Goal: Task Accomplishment & Management: Complete application form

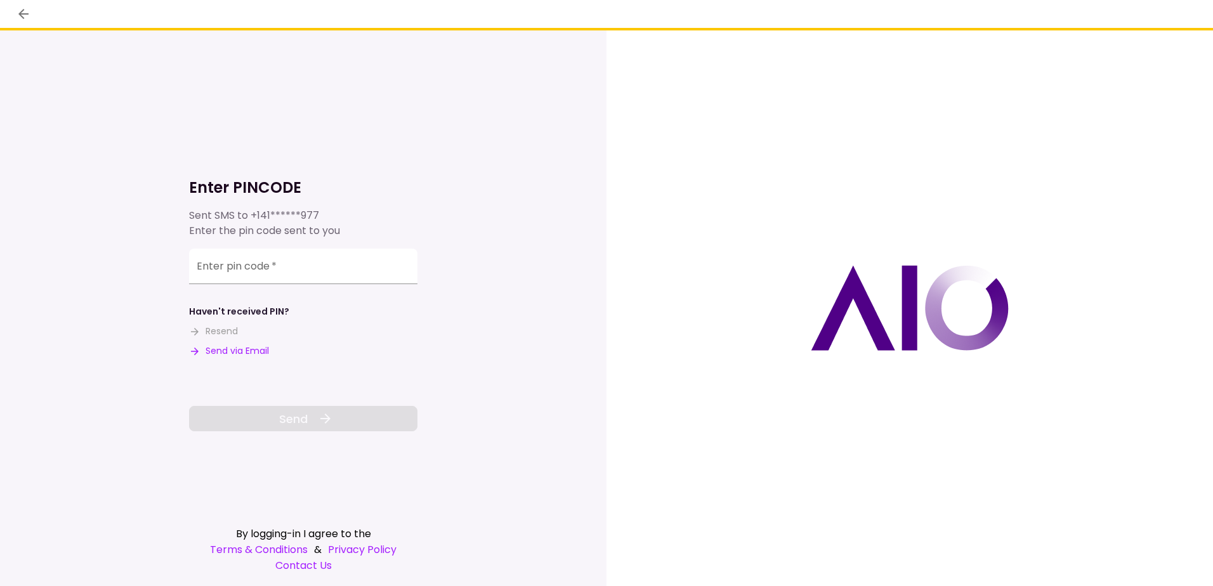
click at [261, 348] on button "Send via Email" at bounding box center [229, 350] width 80 height 13
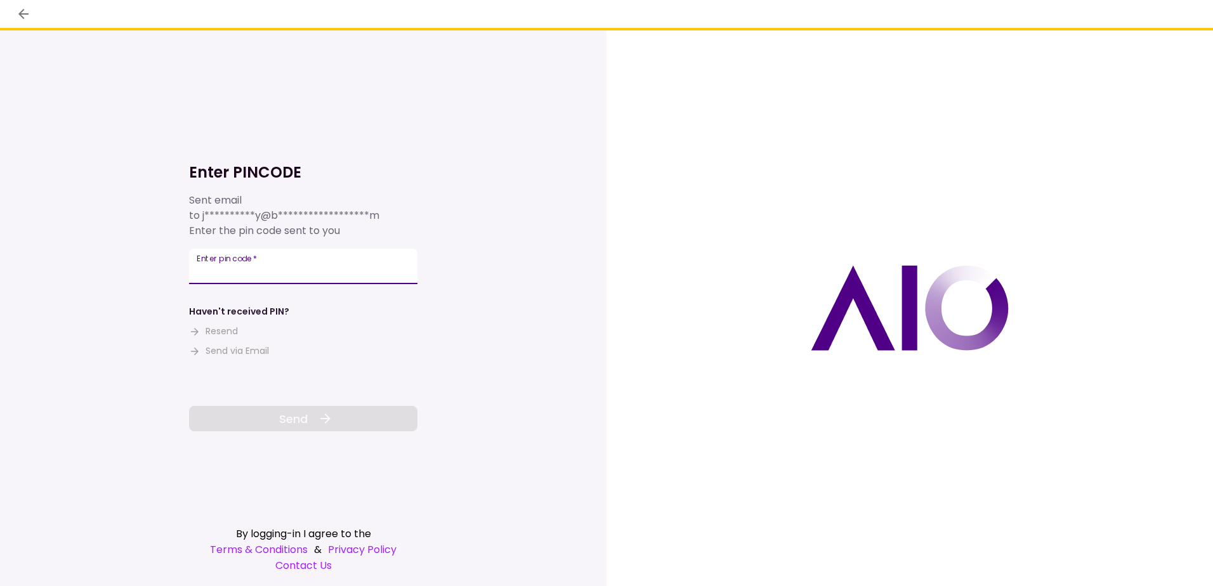
click at [310, 263] on input "Enter pin code   *" at bounding box center [303, 267] width 228 height 36
type input "******"
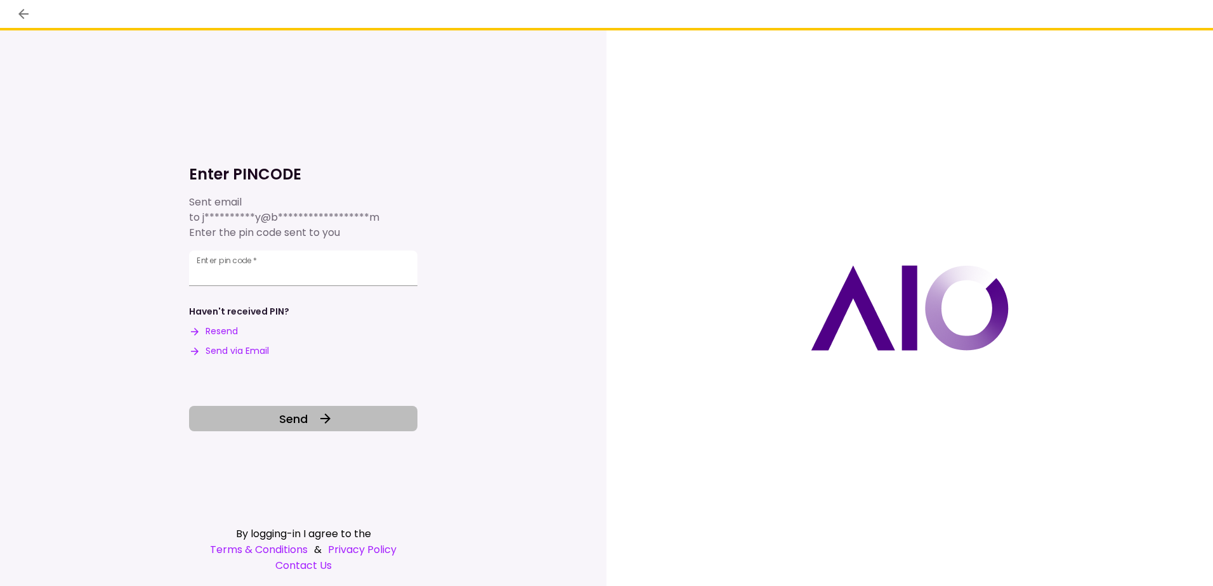
click at [288, 418] on span "Send" at bounding box center [293, 418] width 29 height 17
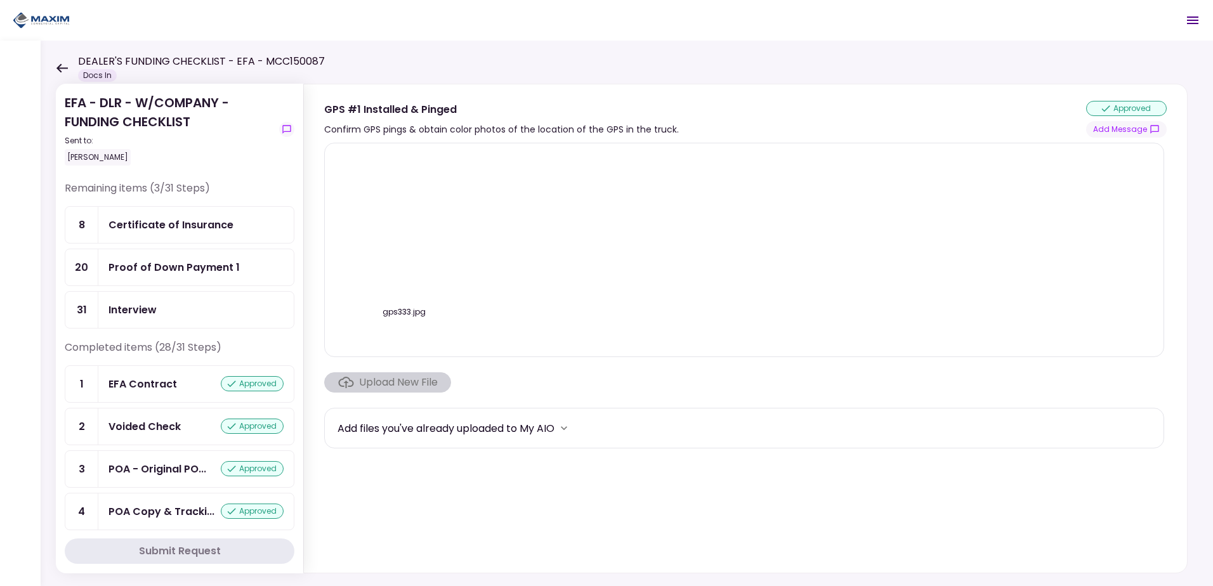
click at [194, 221] on div "Certificate of Insurance" at bounding box center [170, 225] width 125 height 16
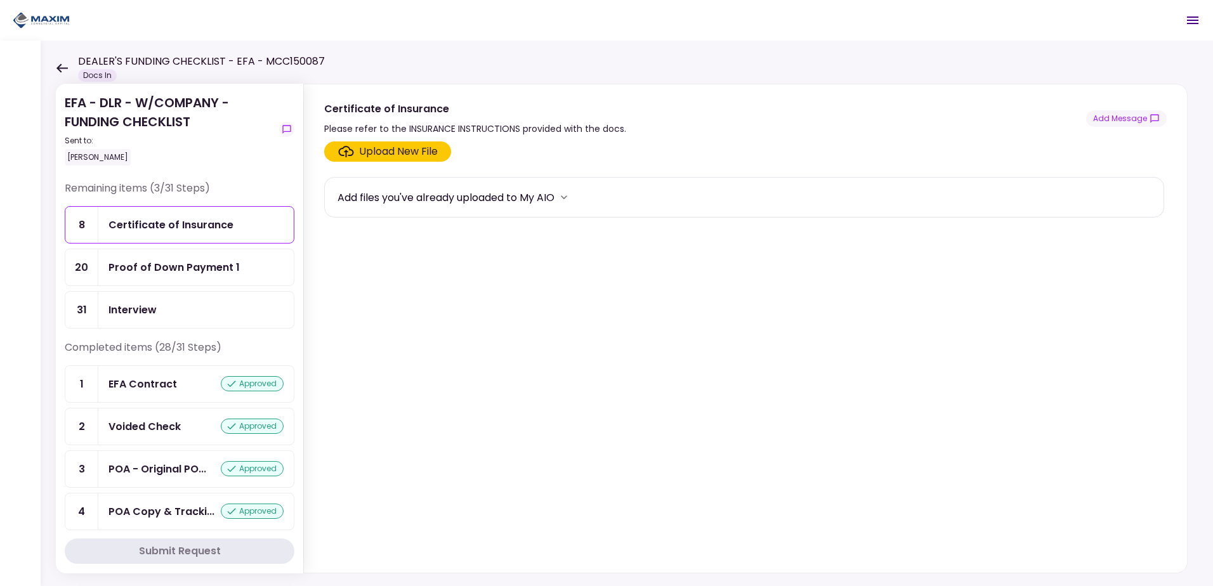
click at [386, 150] on div "Upload New File" at bounding box center [398, 151] width 79 height 15
click at [0, 0] on input "Upload New File" at bounding box center [0, 0] width 0 height 0
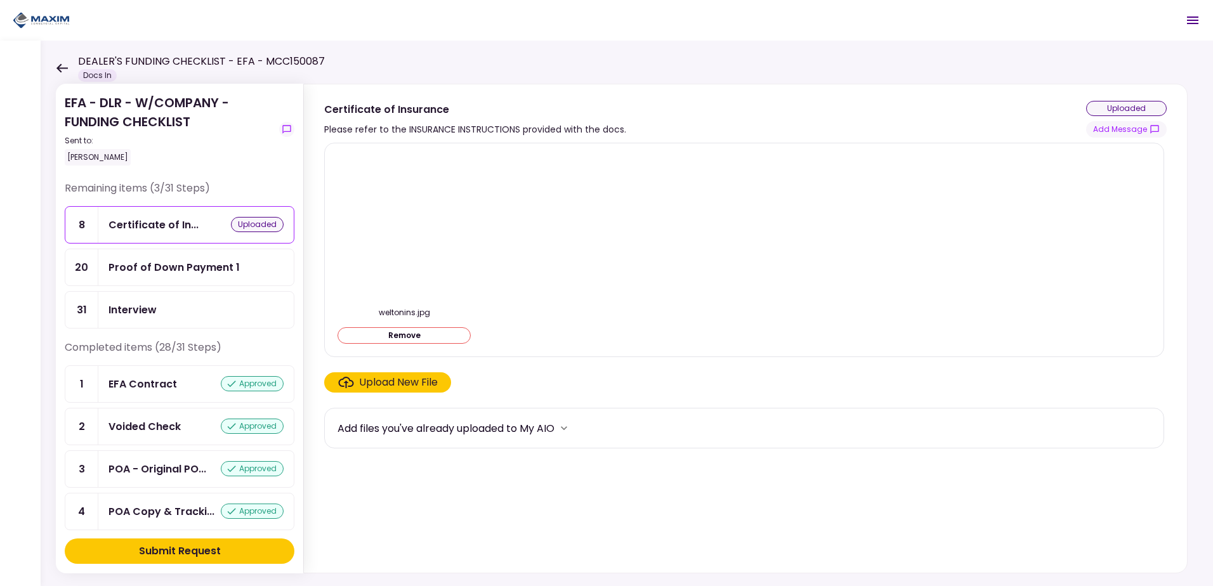
click at [172, 547] on div "Submit Request" at bounding box center [180, 551] width 82 height 15
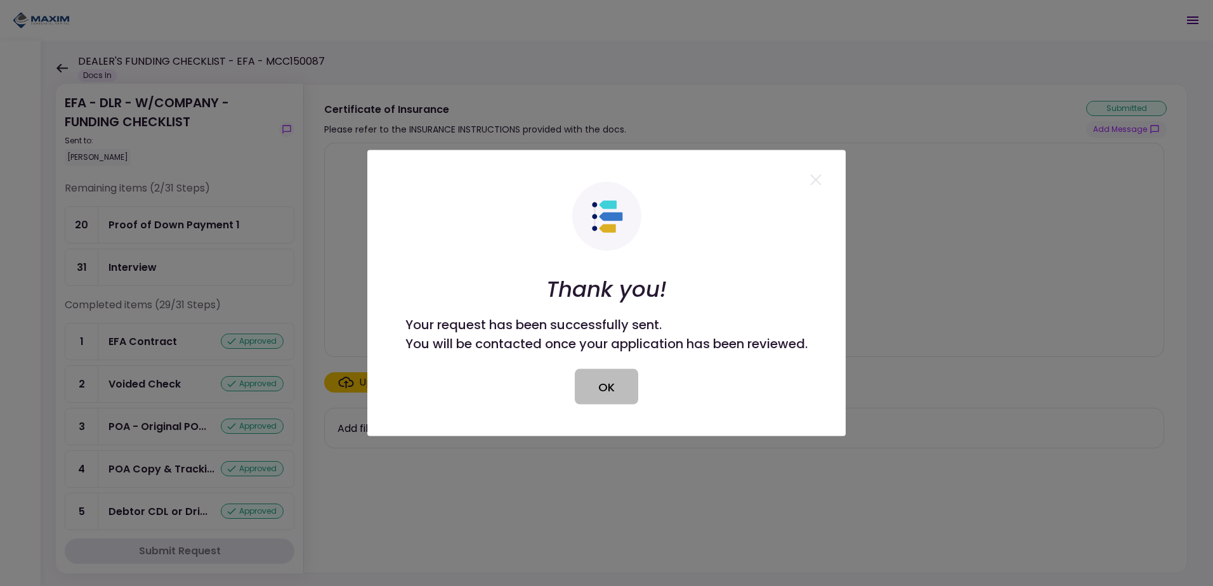
click at [597, 377] on button "OK" at bounding box center [606, 387] width 63 height 36
